Goal: Navigation & Orientation: Find specific page/section

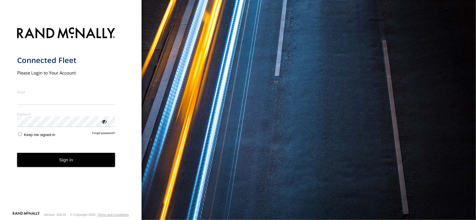
type input "**********"
click at [72, 165] on button "Sign in" at bounding box center [66, 160] width 98 height 14
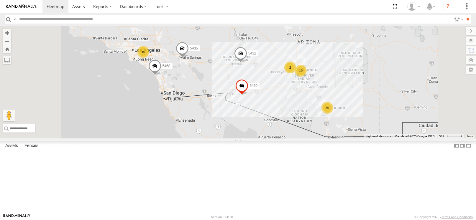
click at [334, 114] on div "30" at bounding box center [328, 108] width 12 height 12
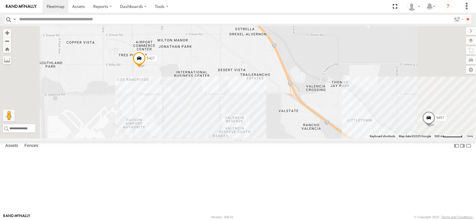
drag, startPoint x: 246, startPoint y: 129, endPoint x: 252, endPoint y: 134, distance: 8.2
click at [252, 134] on div "5435 5468 5432 5460 Edwards truck 5440 5453 Spare-New 5457 5427 5442" at bounding box center [238, 82] width 476 height 113
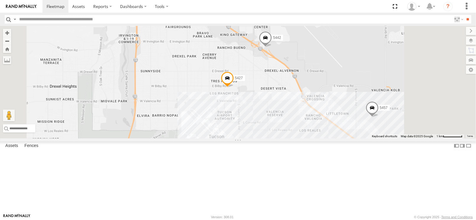
drag, startPoint x: 351, startPoint y: 98, endPoint x: 349, endPoint y: 107, distance: 9.1
click at [349, 107] on div "5435 5468 5432 5460 Edwards truck 5440 5453 Spare-New 5457 5427 5442" at bounding box center [238, 82] width 476 height 113
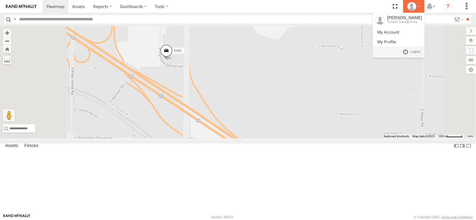
click at [418, 6] on div at bounding box center [414, 6] width 17 height 9
click at [407, 51] on link at bounding box center [412, 52] width 22 height 9
